Goal: Information Seeking & Learning: Learn about a topic

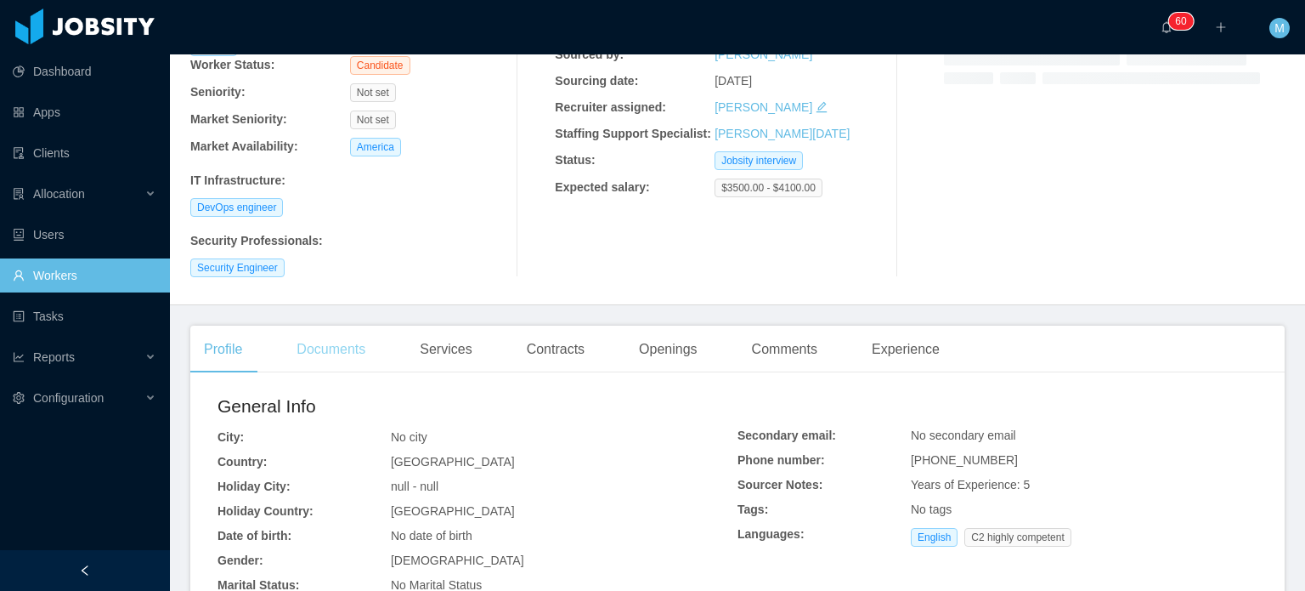
click at [350, 339] on div "Documents" at bounding box center [331, 349] width 96 height 48
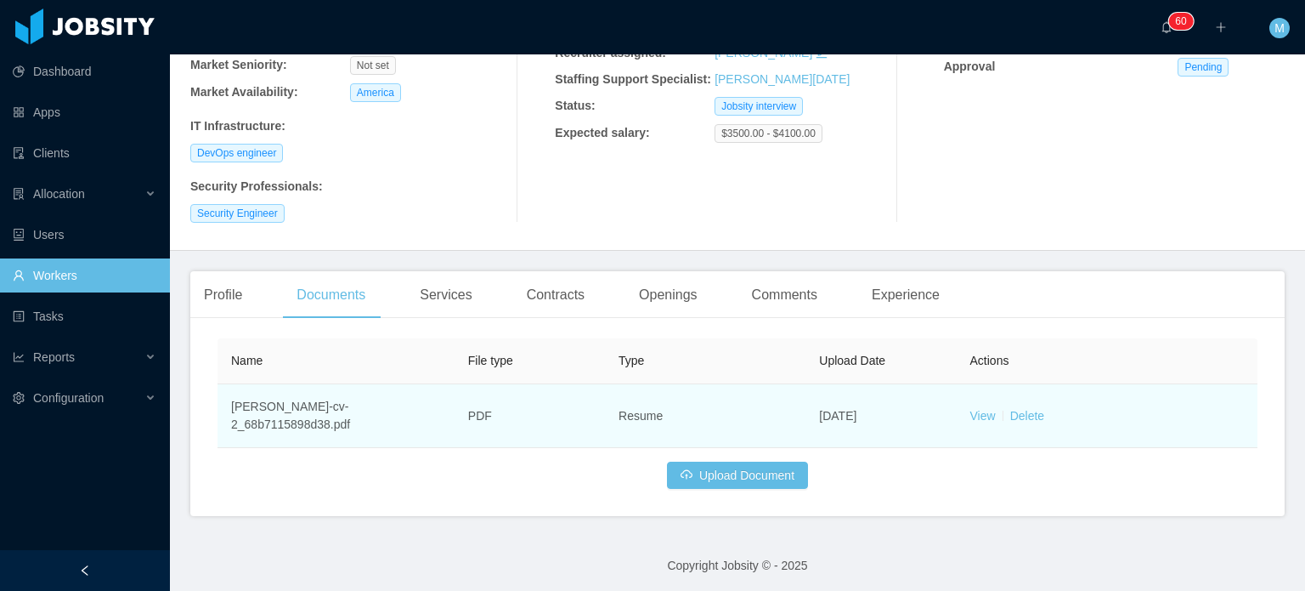
scroll to position [229, 0]
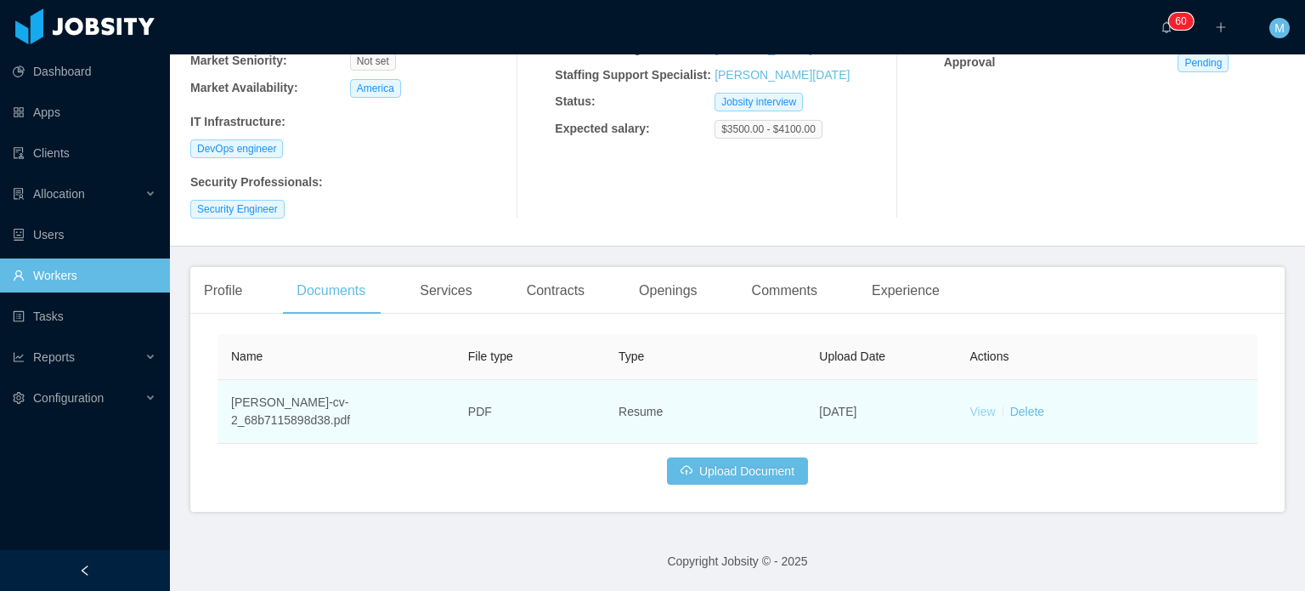
click at [976, 419] on td "View Delete" at bounding box center [1107, 412] width 301 height 64
click at [979, 401] on td "View Delete" at bounding box center [1107, 412] width 301 height 64
click at [980, 407] on link "View" at bounding box center [982, 411] width 25 height 14
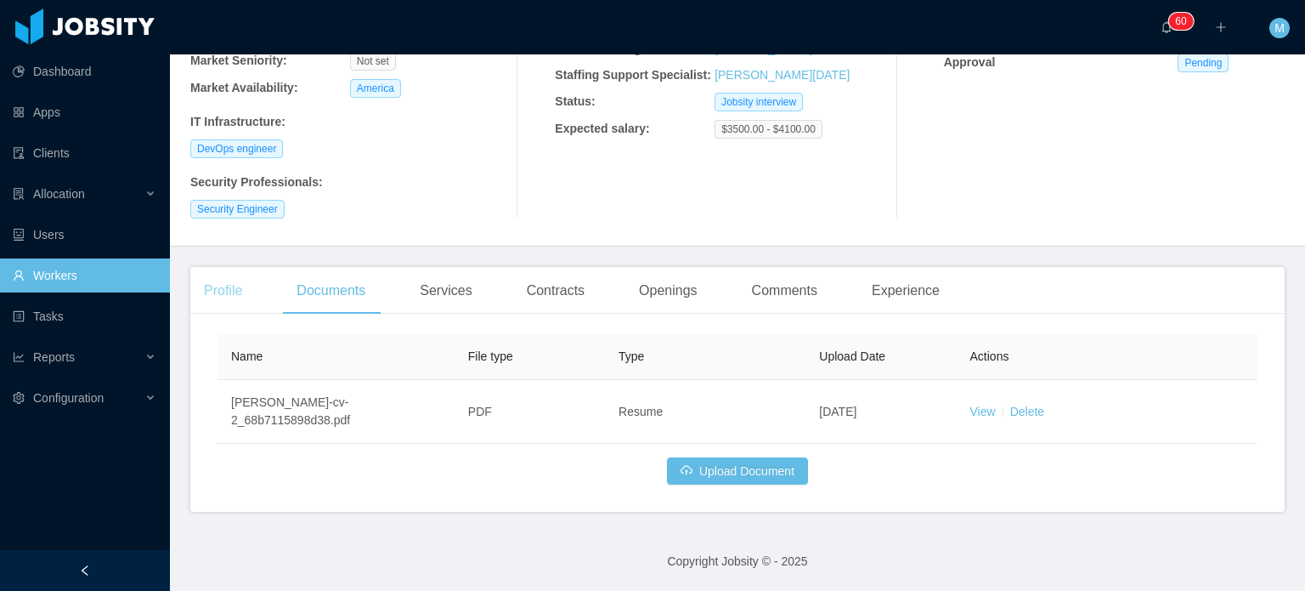
click at [219, 286] on div "Profile" at bounding box center [222, 291] width 65 height 48
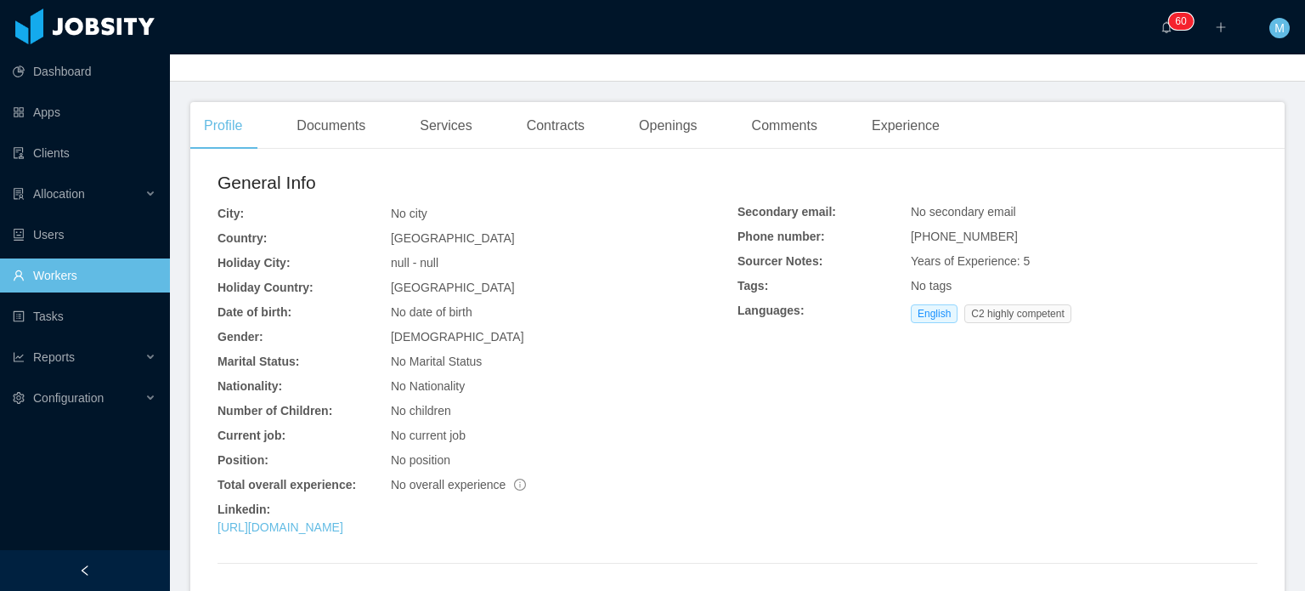
scroll to position [495, 0]
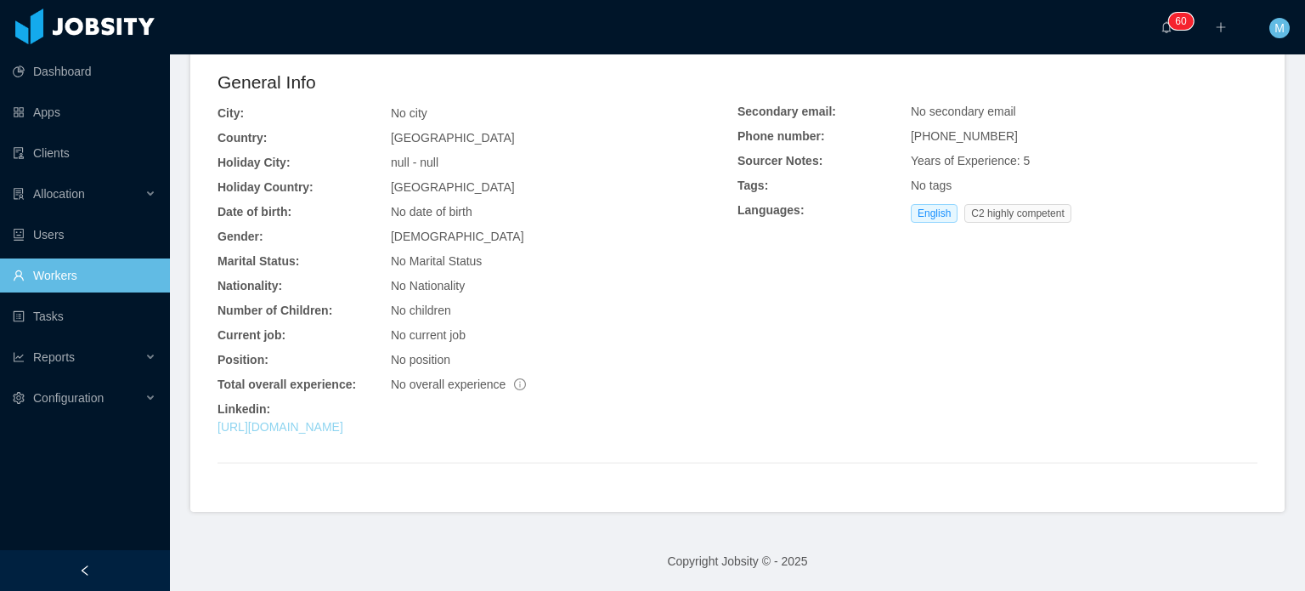
click at [343, 428] on link "https://www.linkedin.com/in/msousapenha" at bounding box center [281, 427] width 126 height 14
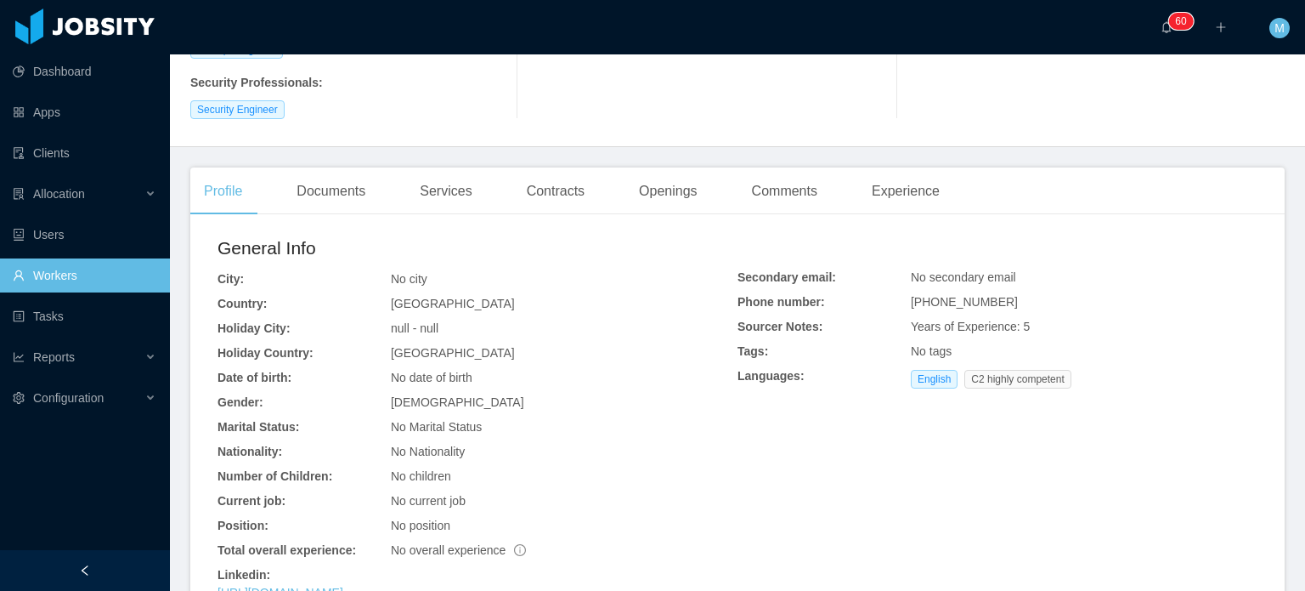
scroll to position [0, 0]
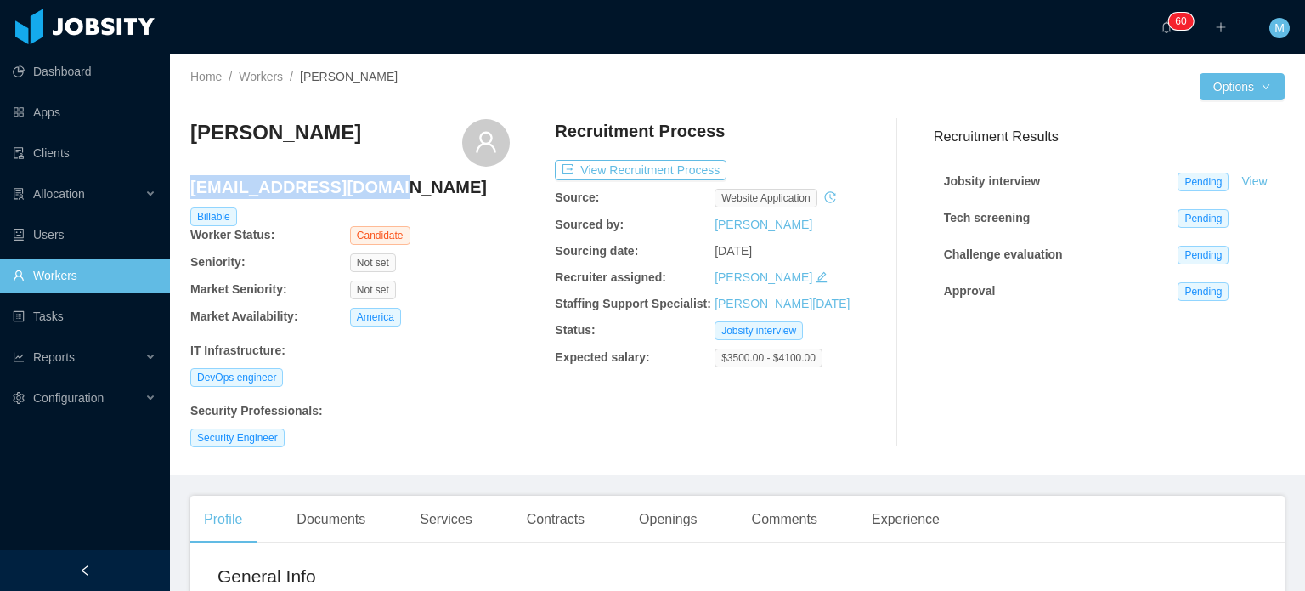
drag, startPoint x: 404, startPoint y: 189, endPoint x: 189, endPoint y: 189, distance: 215.0
click at [189, 189] on div "Home / Workers / Marcos Sousa da Penha / Options Marcos Sousa da Penha msousape…" at bounding box center [737, 264] width 1135 height 421
copy h4
click at [223, 190] on h4 "msousapenha@gmail.com" at bounding box center [350, 187] width 320 height 24
drag, startPoint x: 194, startPoint y: 190, endPoint x: 416, endPoint y: 189, distance: 222.6
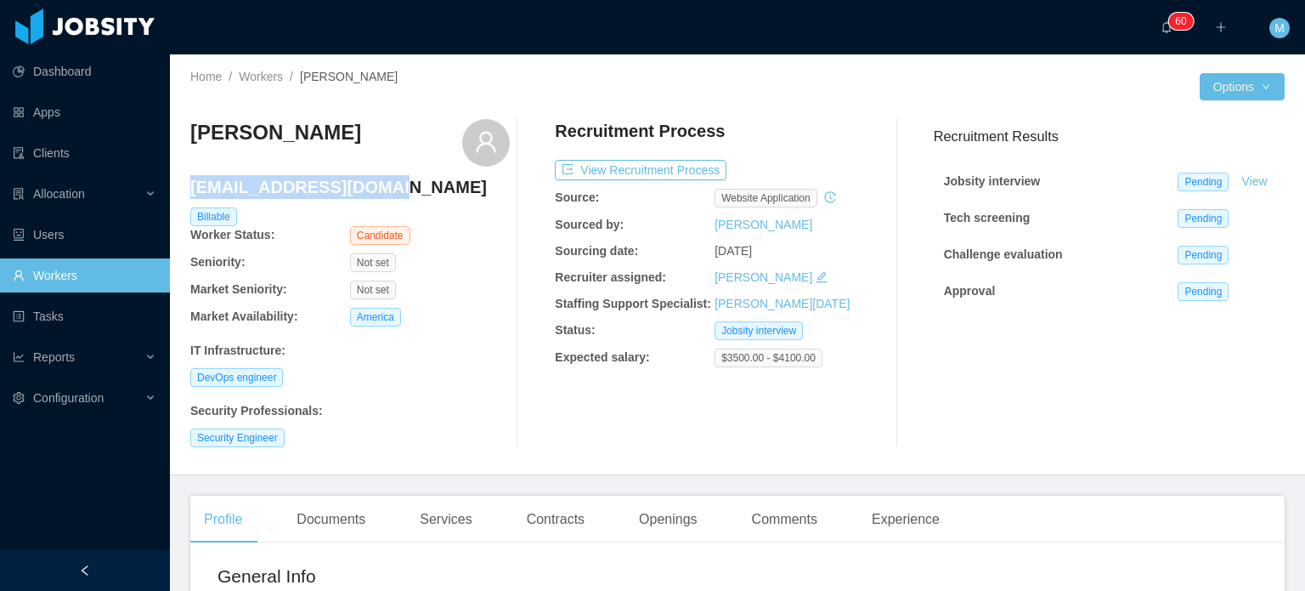
click at [416, 189] on h4 "msousapenha@gmail.com" at bounding box center [350, 187] width 320 height 24
copy h4 "msousapenha@gmail.com"
drag, startPoint x: 603, startPoint y: 183, endPoint x: 625, endPoint y: 164, distance: 28.9
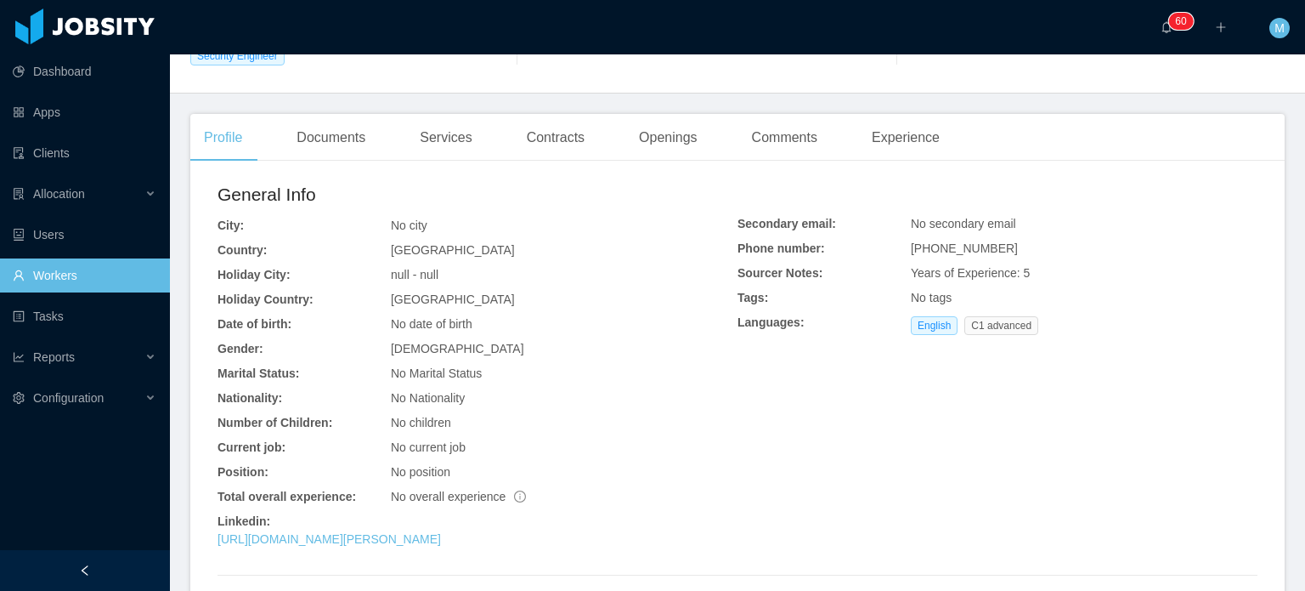
scroll to position [495, 0]
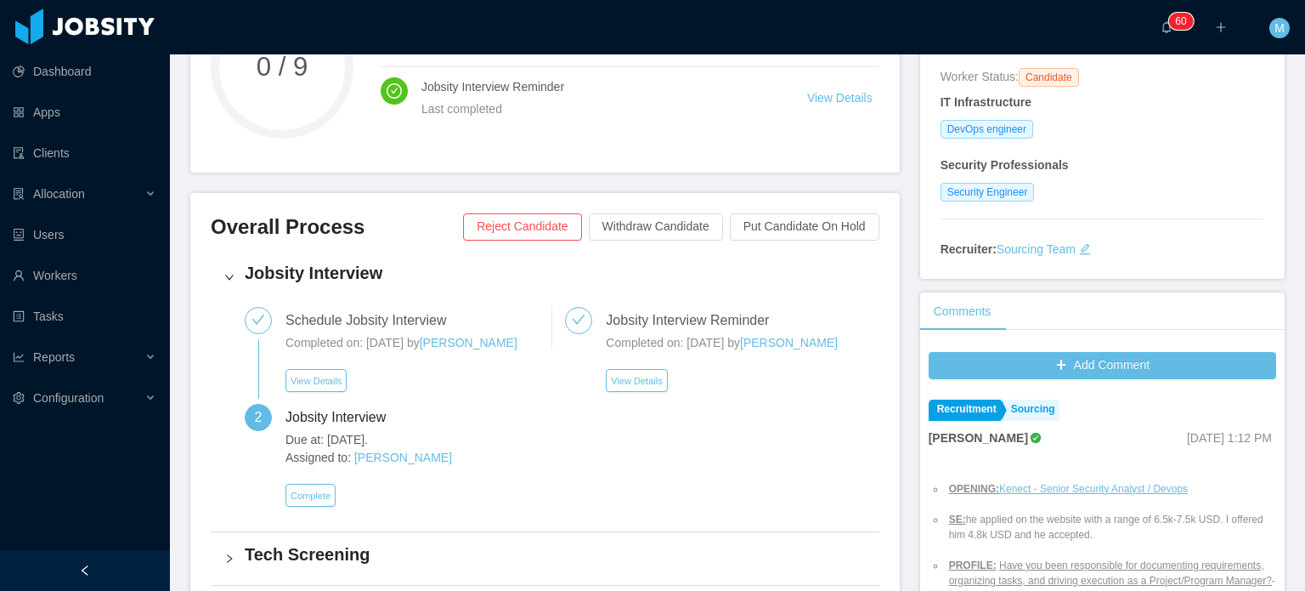
scroll to position [255, 0]
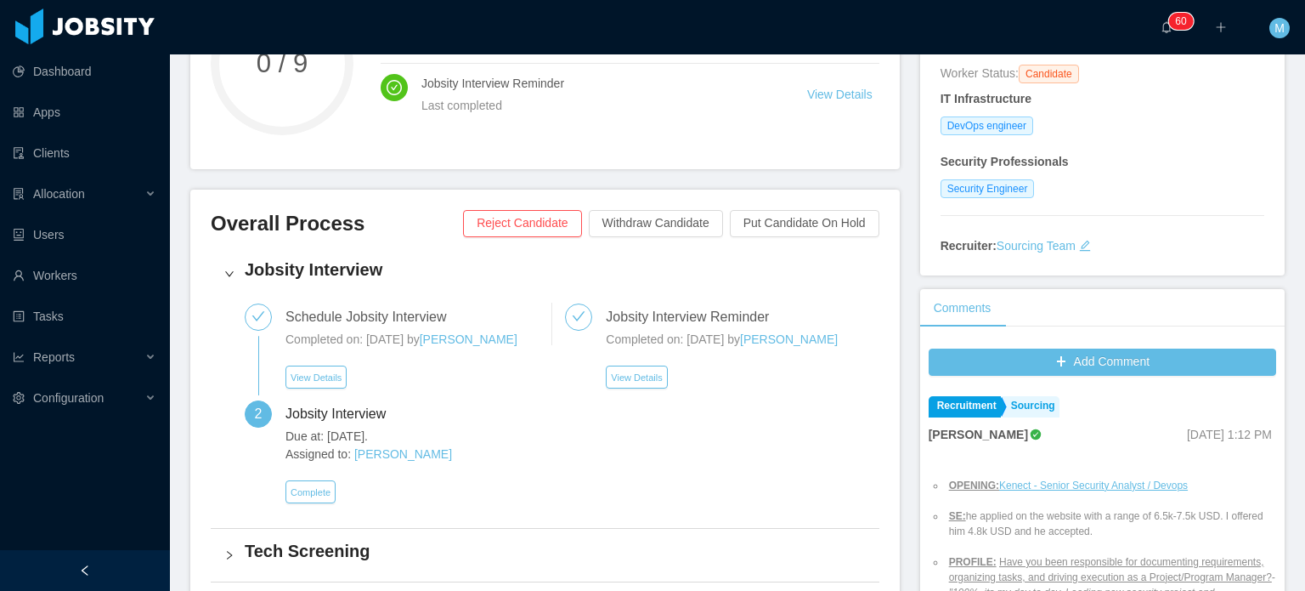
click at [115, 466] on div "Dashboard Apps Clients Allocation Users Workers Tasks Reports Configuration" at bounding box center [85, 254] width 170 height 509
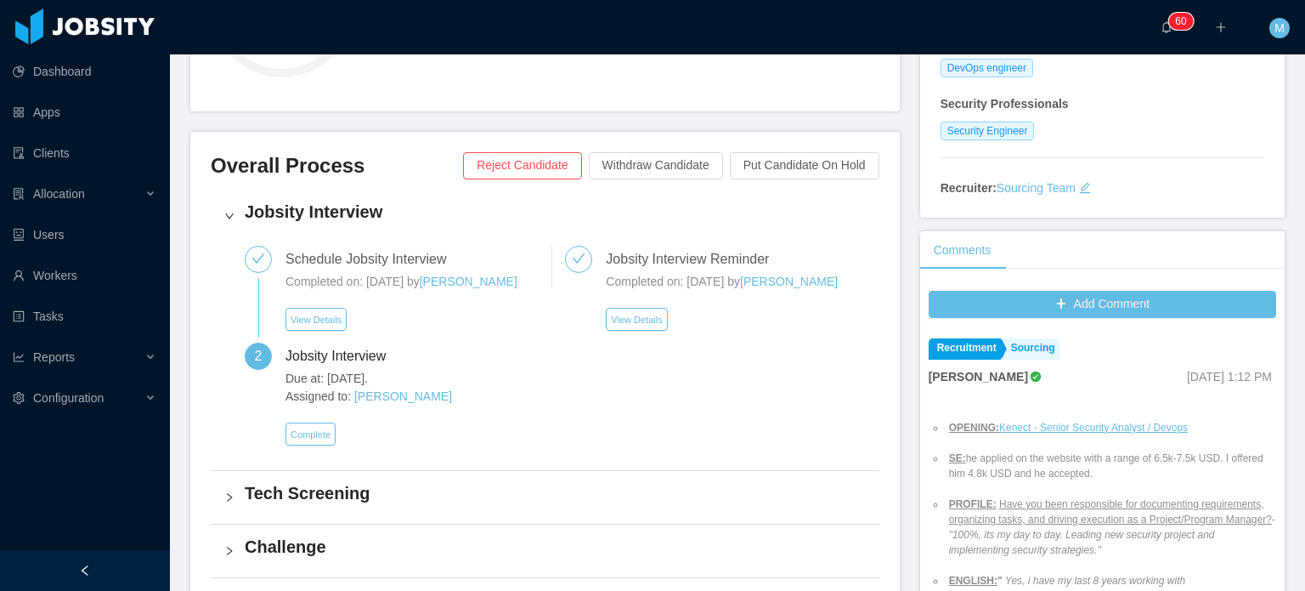
scroll to position [340, 0]
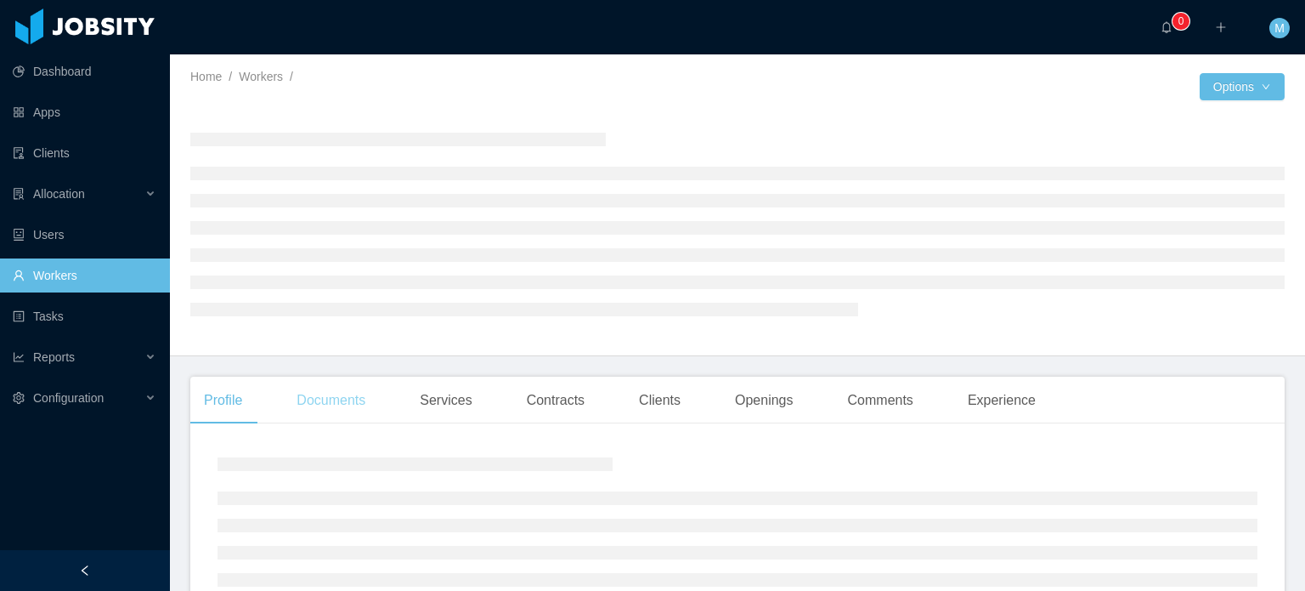
click at [292, 394] on div "Documents" at bounding box center [331, 400] width 96 height 48
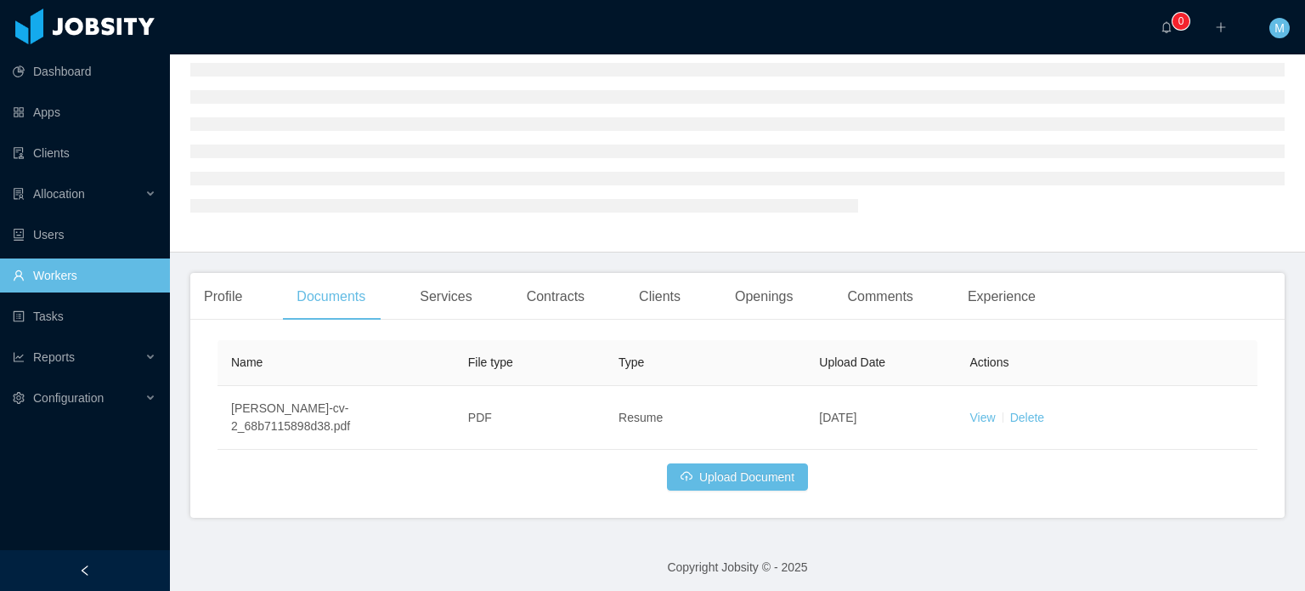
scroll to position [109, 0]
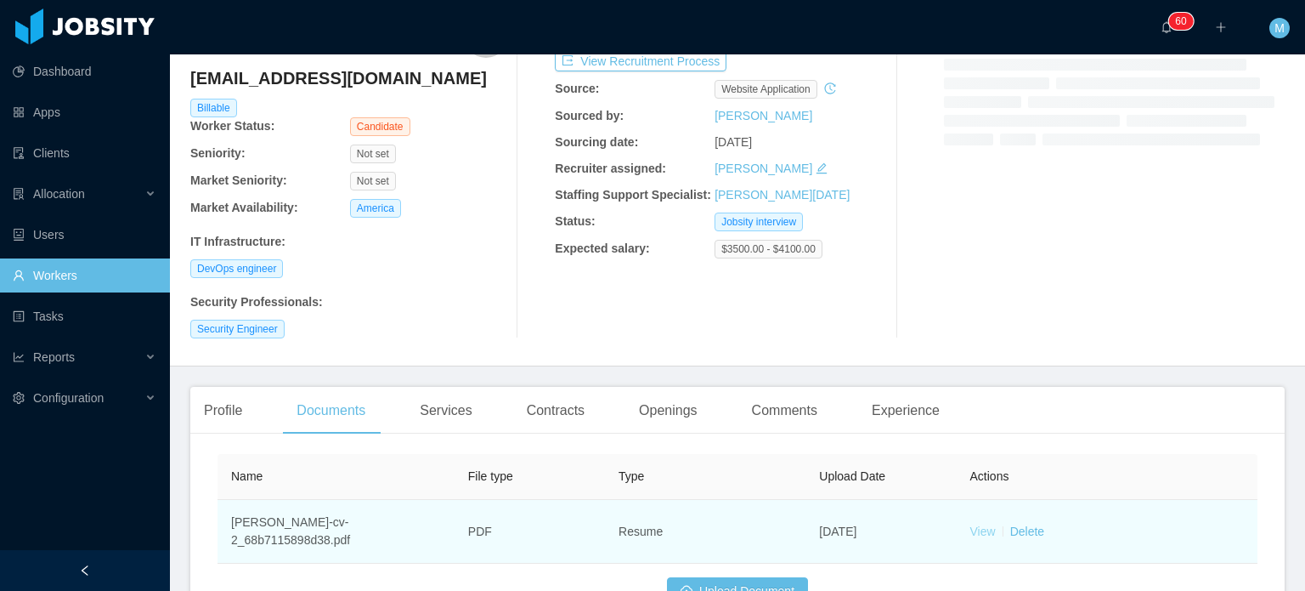
click at [970, 535] on link "View" at bounding box center [982, 531] width 25 height 14
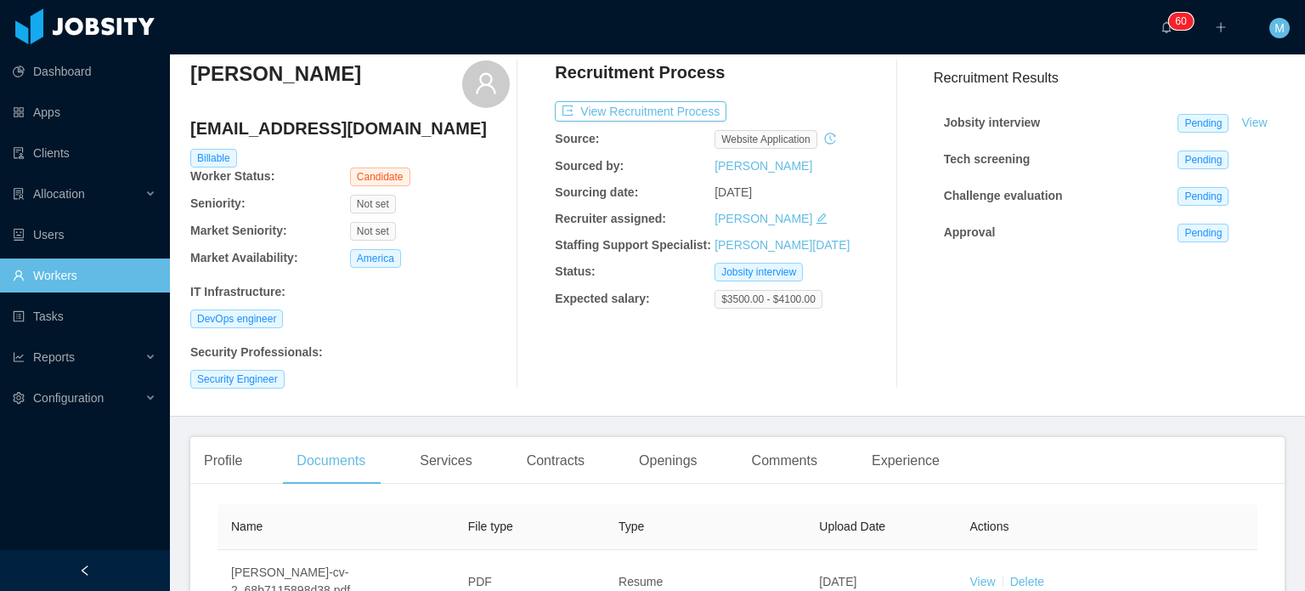
scroll to position [0, 0]
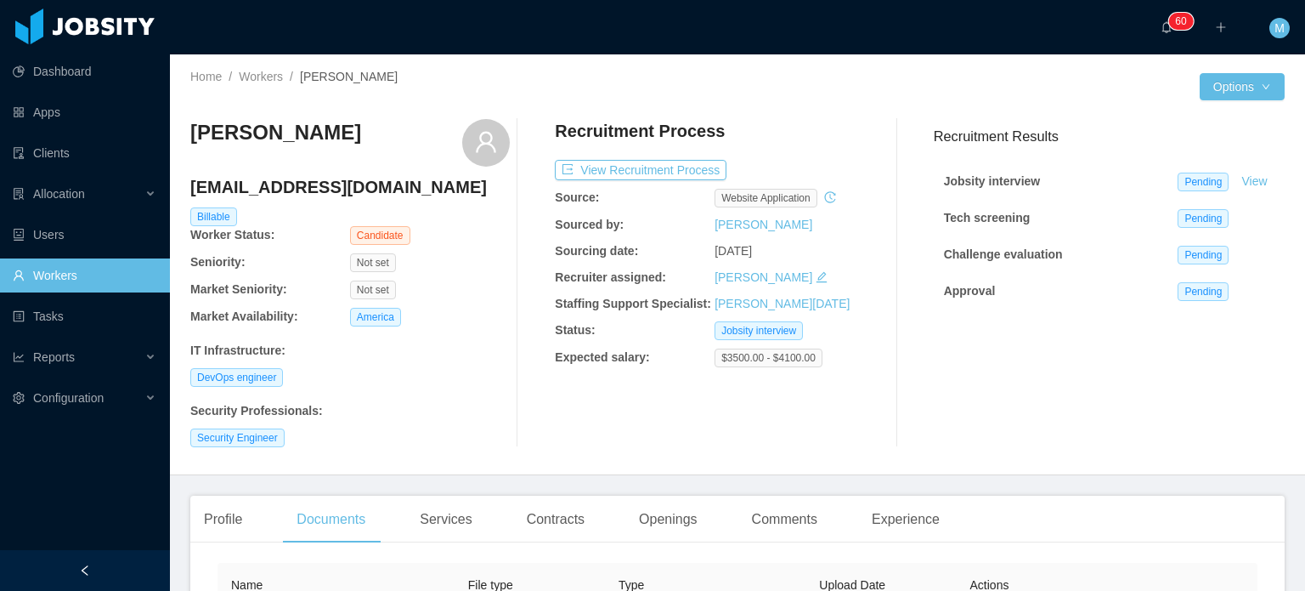
click at [667, 183] on div "Recruitment Process View Recruitment Process Source: website application Source…" at bounding box center [715, 283] width 320 height 328
click at [671, 172] on button "View Recruitment Process" at bounding box center [641, 170] width 172 height 20
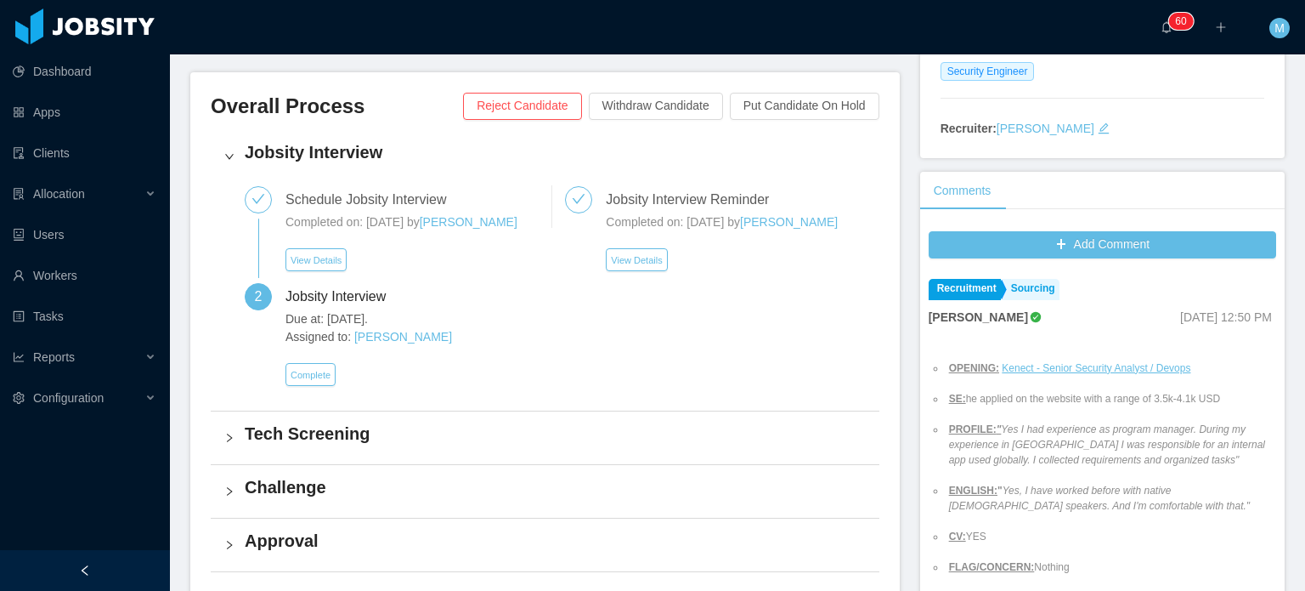
scroll to position [300, 0]
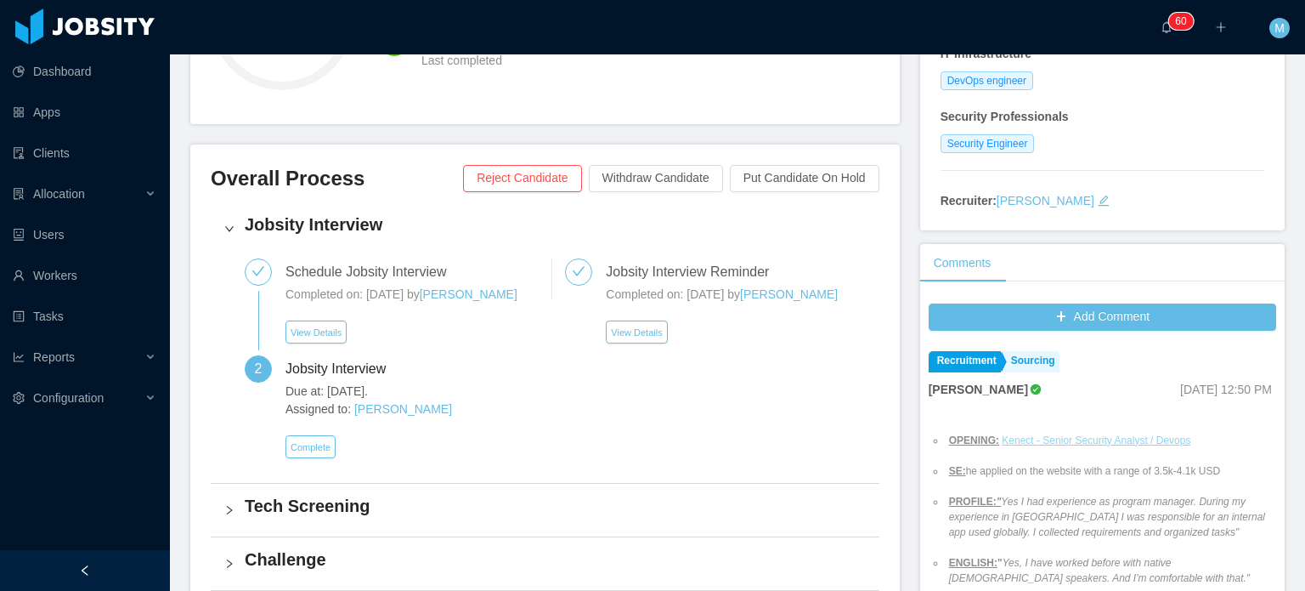
click at [1095, 438] on ins "Kenect - Senior Security Analyst / Devops" at bounding box center [1096, 440] width 189 height 12
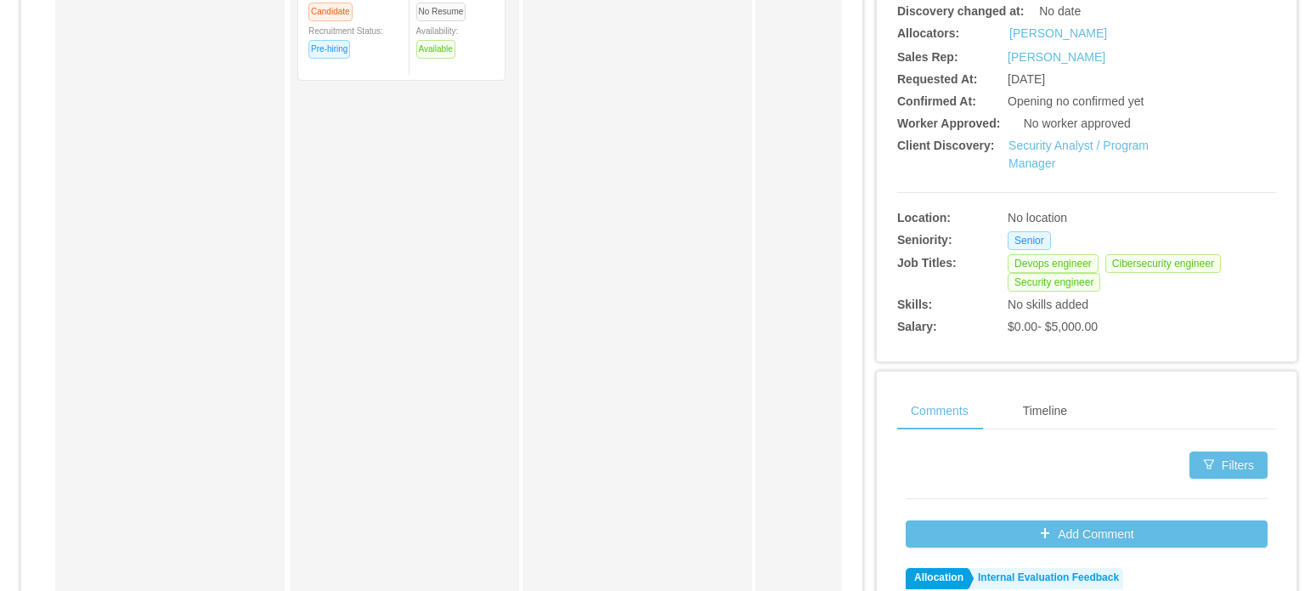
scroll to position [425, 0]
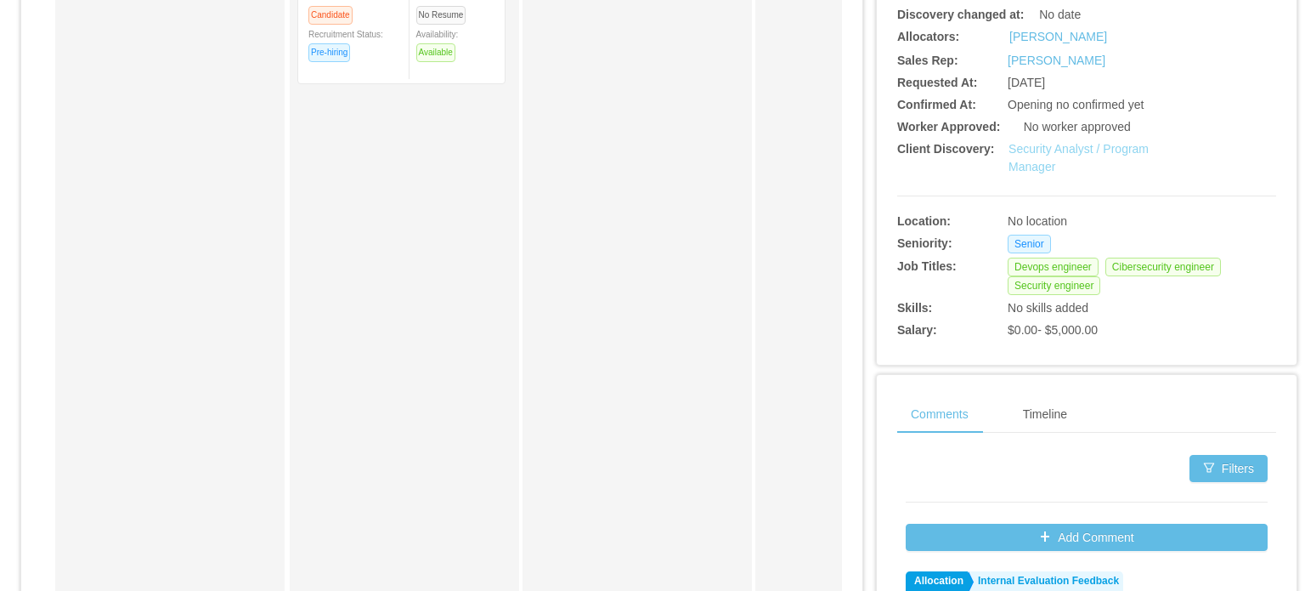
click at [1056, 156] on link "Security Analyst / Program Manager" at bounding box center [1079, 157] width 140 height 31
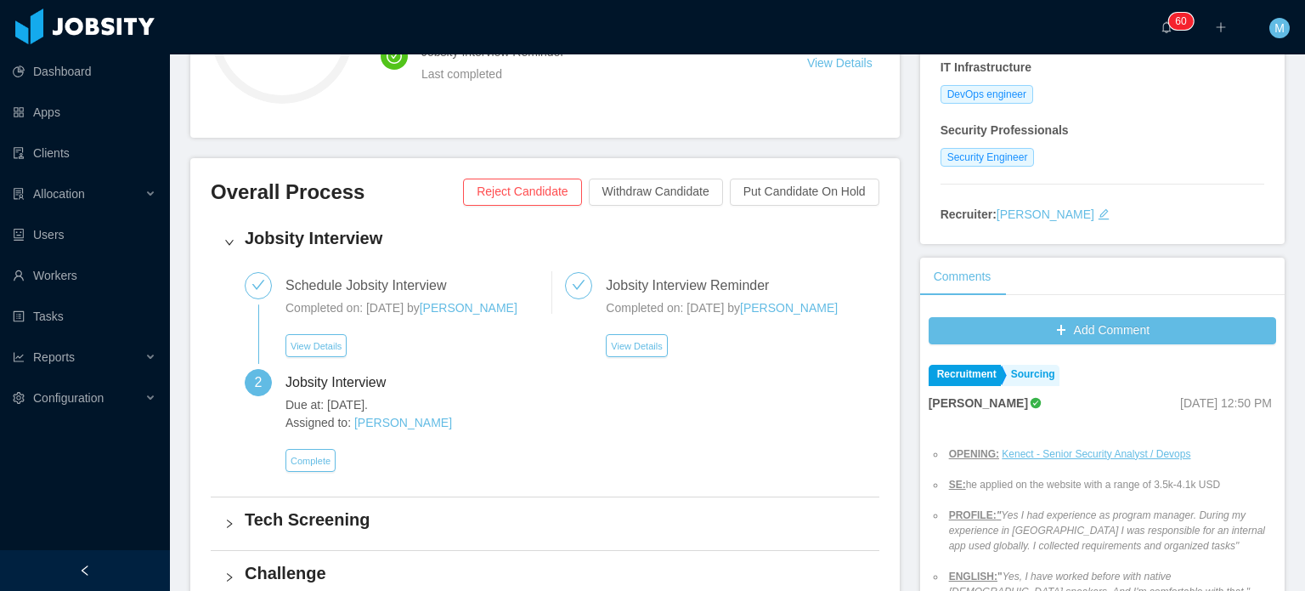
scroll to position [510, 0]
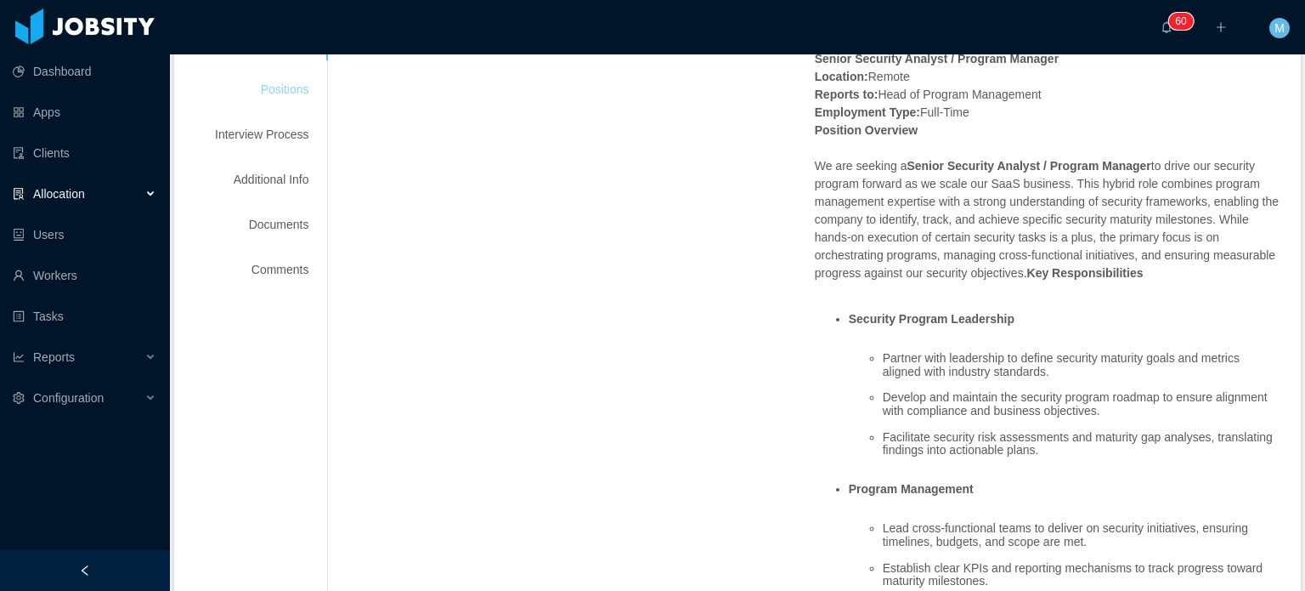
click at [272, 91] on div "Positions" at bounding box center [262, 89] width 134 height 31
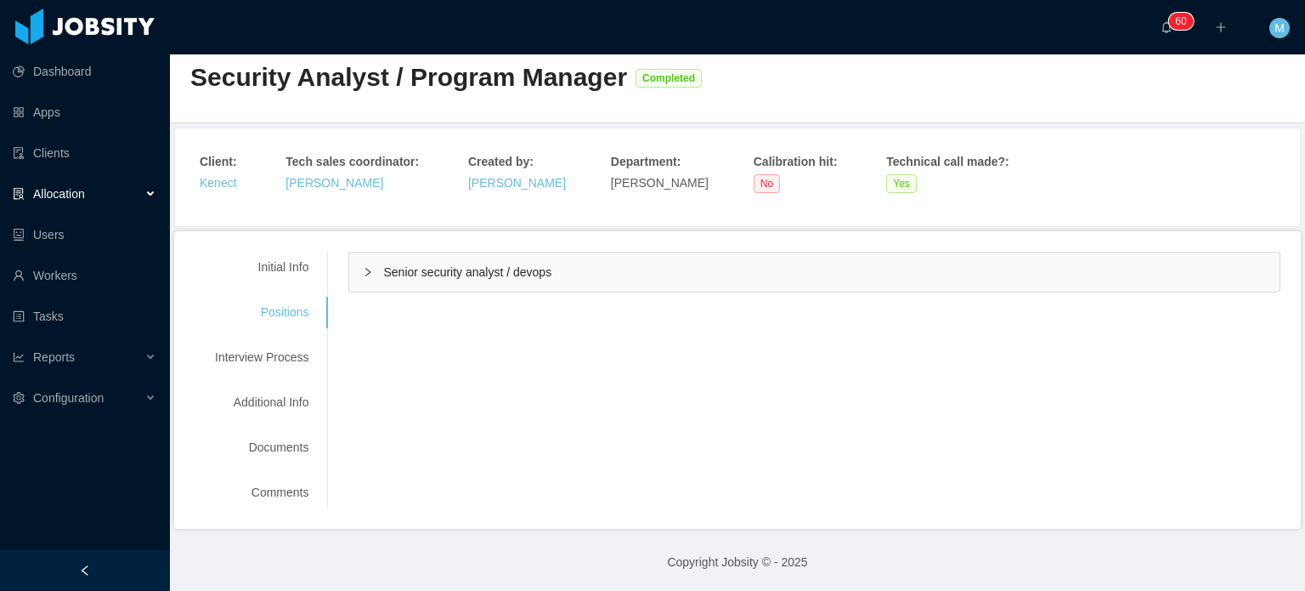
click at [361, 257] on div "Senior security analyst / devops" at bounding box center [814, 271] width 931 height 39
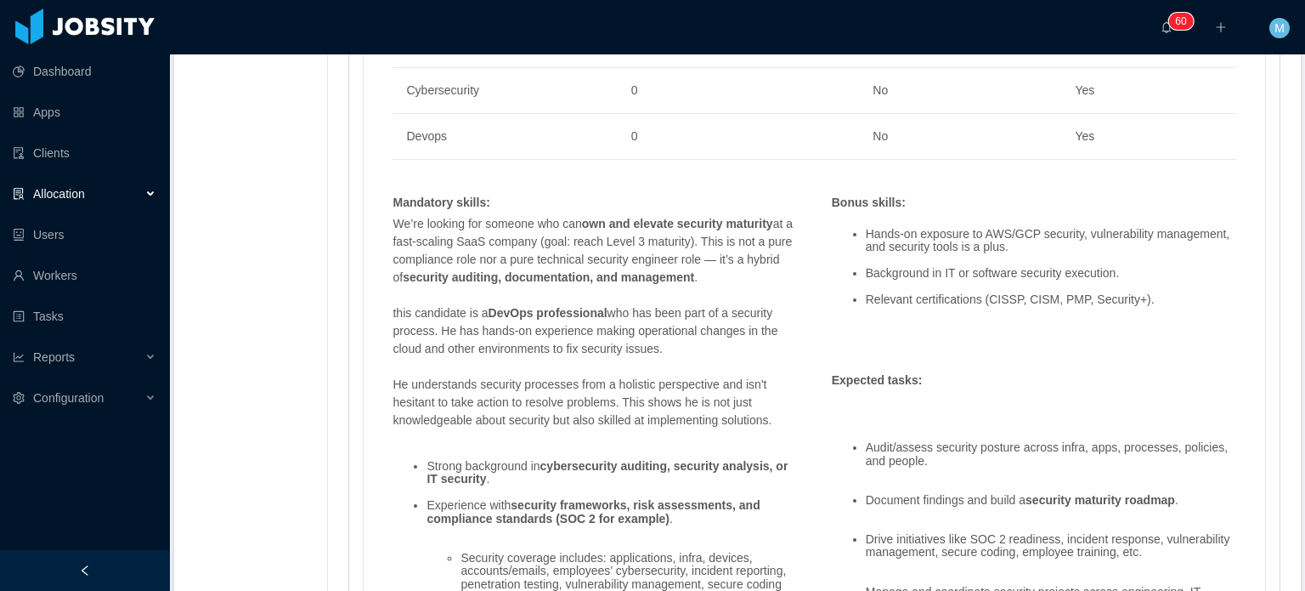
scroll to position [1052, 0]
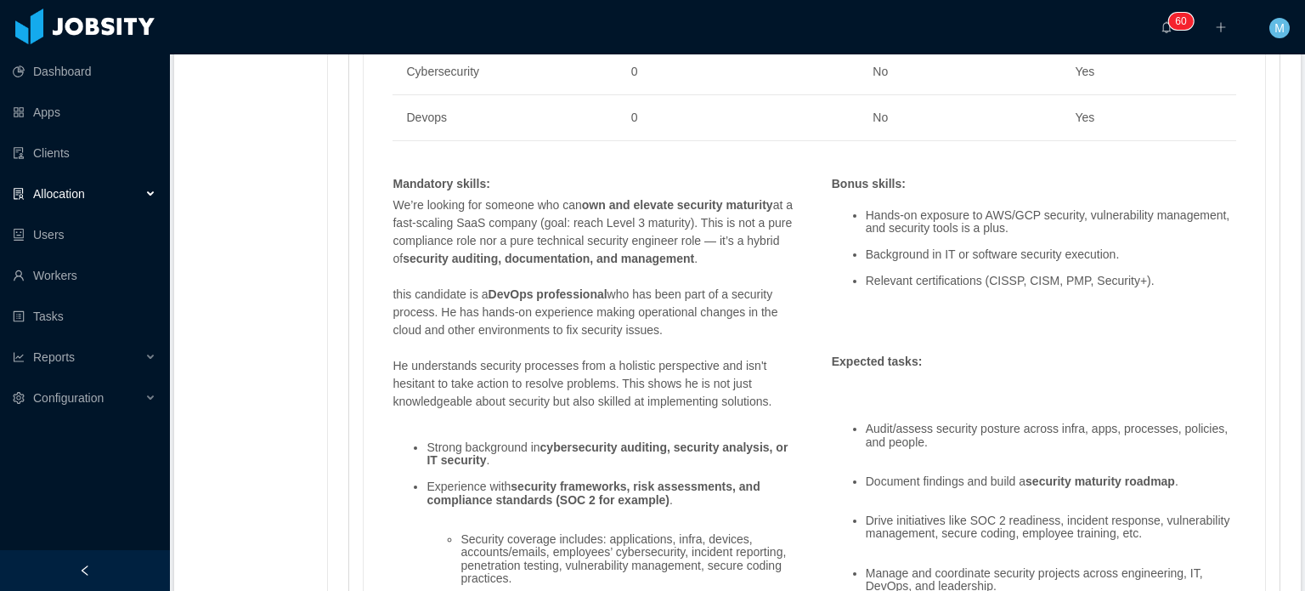
drag, startPoint x: 584, startPoint y: 304, endPoint x: 381, endPoint y: 287, distance: 203.8
click at [384, 287] on div "We’re looking for someone who can own and elevate security maturity at a fast-s…" at bounding box center [594, 484] width 421 height 577
copy p "this candidate is a DevOps professional who has been part of a security process…"
